Goal: Task Accomplishment & Management: Manage account settings

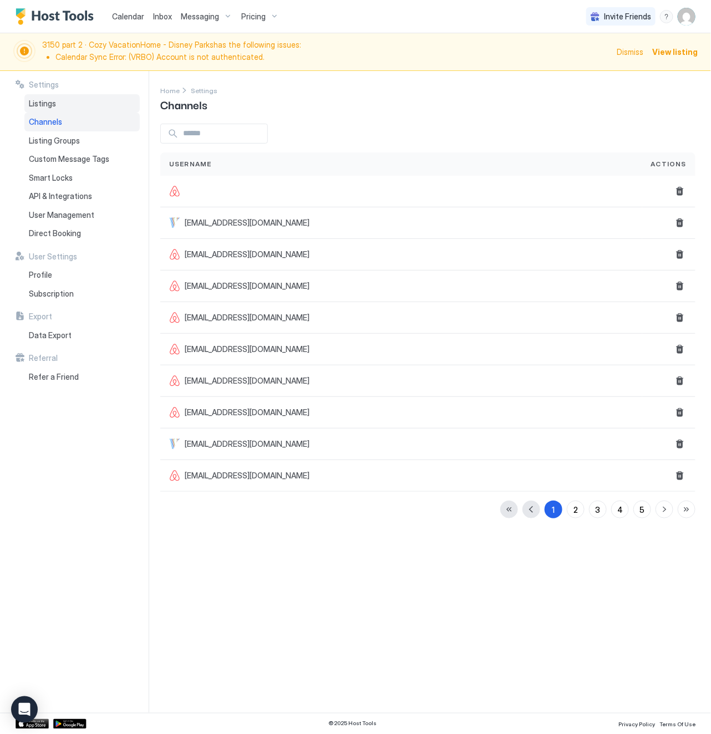
click at [42, 105] on span "Listings" at bounding box center [42, 104] width 27 height 10
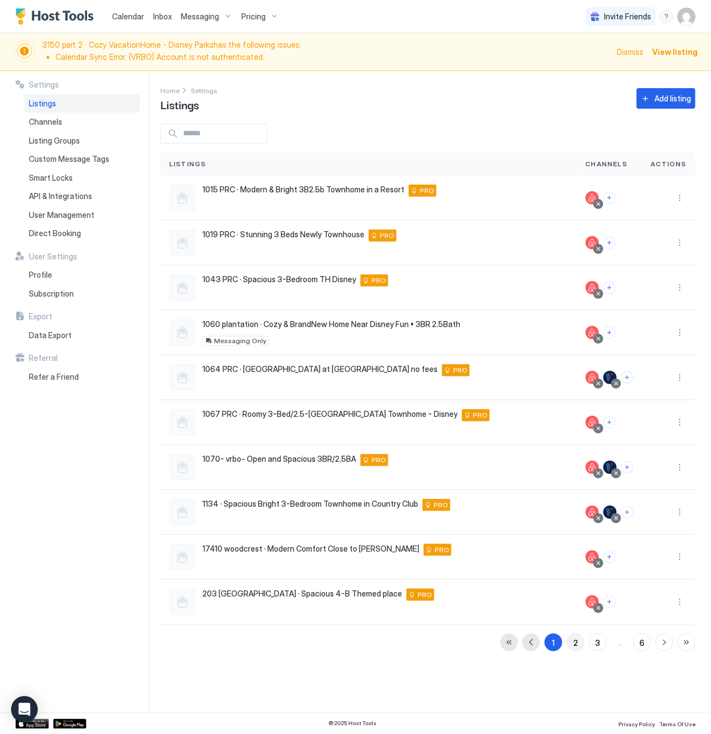
click at [579, 644] on button "2" at bounding box center [576, 643] width 18 height 18
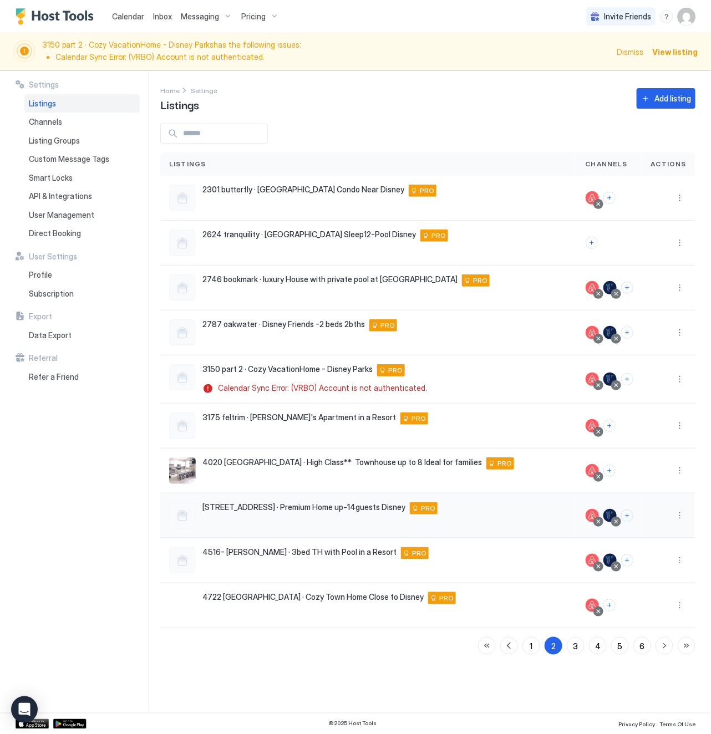
click at [469, 524] on div "[STREET_ADDRESS] · Premium Home up-14guests Disney [STREET_ADDRESS] PRO" at bounding box center [368, 515] width 399 height 27
click at [679, 517] on button "More options" at bounding box center [679, 515] width 13 height 13
click at [667, 569] on span "Listing Settings" at bounding box center [654, 568] width 49 height 8
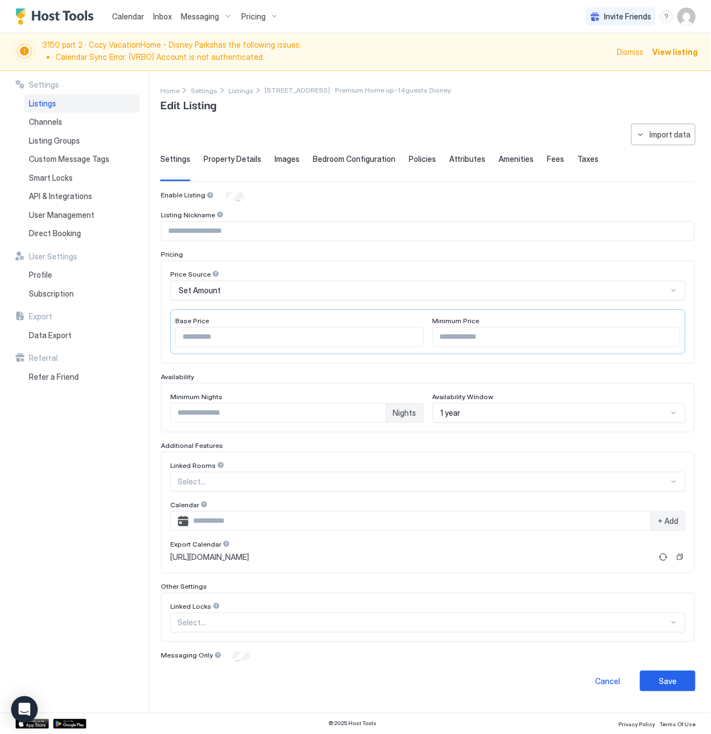
click at [222, 160] on span "Property Details" at bounding box center [232, 159] width 58 height 10
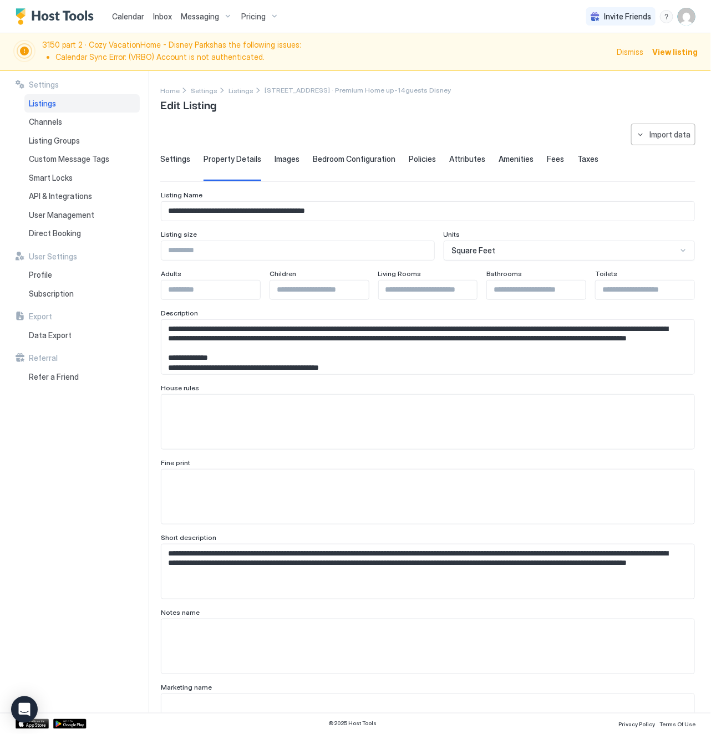
click at [169, 159] on span "Settings" at bounding box center [175, 159] width 30 height 10
